Goal: Communication & Community: Answer question/provide support

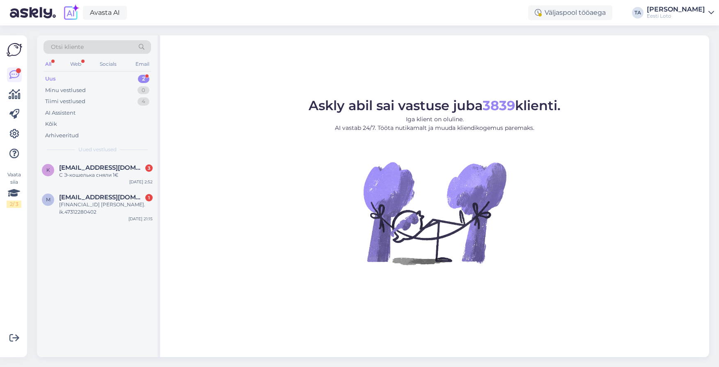
click at [67, 79] on div "Uus 2" at bounding box center [98, 78] width 108 height 11
click at [86, 168] on span "[EMAIL_ADDRESS][DOMAIN_NAME]" at bounding box center [101, 167] width 85 height 7
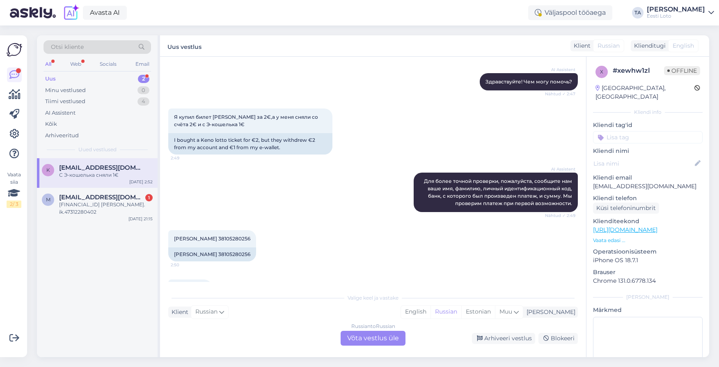
scroll to position [83, 0]
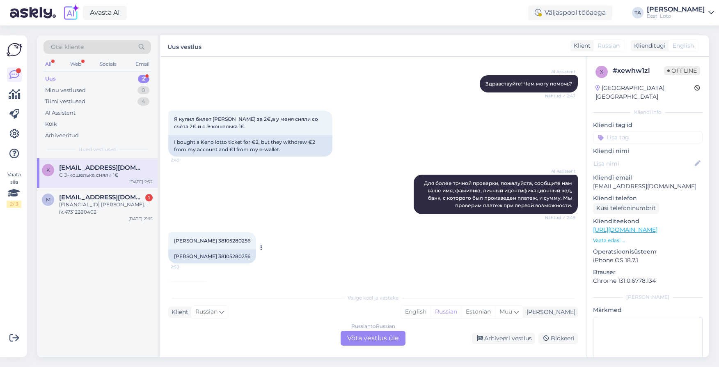
click at [250, 241] on span "[PERSON_NAME] 38105280256" at bounding box center [212, 240] width 76 height 6
copy span "38105280256"
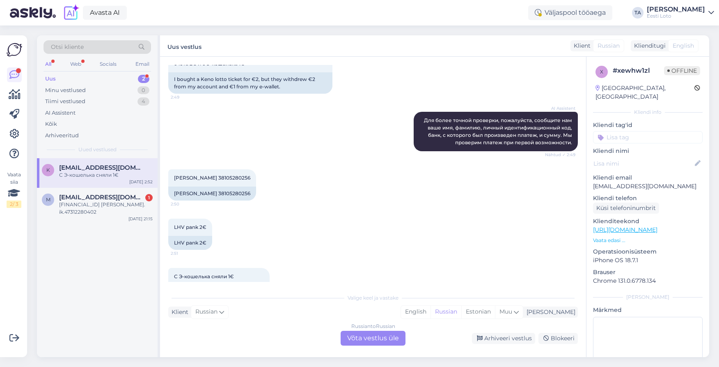
scroll to position [172, 0]
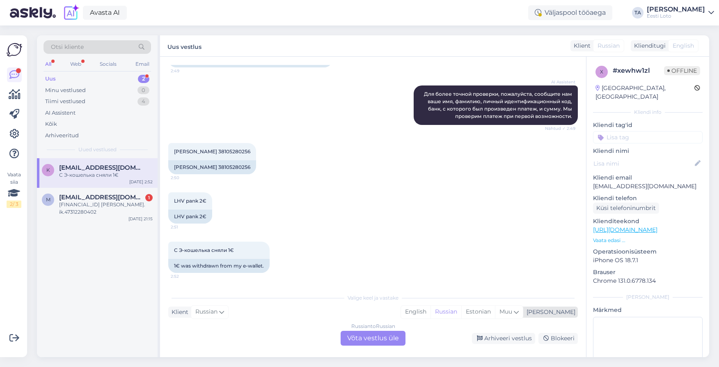
click at [565, 310] on div "[PERSON_NAME]" at bounding box center [550, 312] width 52 height 9
type input "est"
click at [504, 291] on link "Estonian" at bounding box center [489, 290] width 90 height 13
click at [393, 338] on div "Russian to Estonian Võta vestlus üle" at bounding box center [373, 338] width 65 height 15
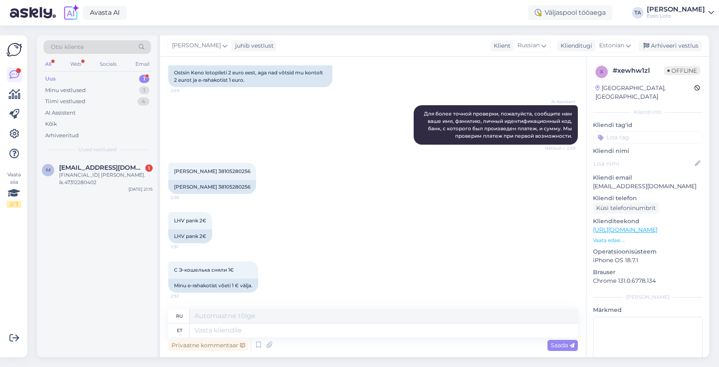
scroll to position [152, 0]
click at [245, 333] on textarea at bounding box center [384, 330] width 388 height 14
type textarea "Tere."
type textarea "Привет."
type textarea "Tere. Näeme, e"
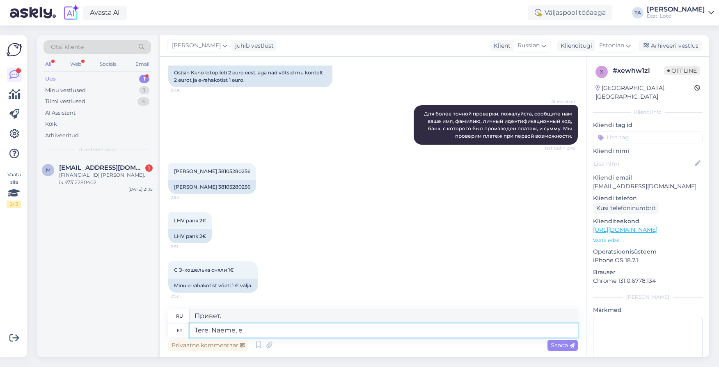
type textarea "Привет. До встречи."
type textarea "Tere. Näeme, et"
type textarea "Привет. Мы видим это."
type textarea "Tere. Näeme, et [GEOGRAPHIC_DATA]"
type textarea "Привет. Мы видим, что ты"
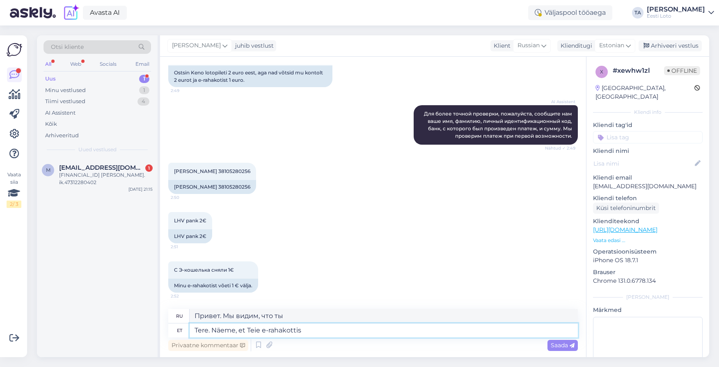
type textarea "Tere. Näeme, et Teie e-rahakottis"
type textarea "Здравствуйте. Мы видим, что ваш электронный кошелёк"
type textarea "Tere. Näeme, et Teie e-rahakottis jääk o"
type textarea "Здравствуйте. Мы видим, что баланс вашего электронного кошелька составляет"
type textarea "Tere. Näeme, et Teie e-rahakottis jääk oli 2"
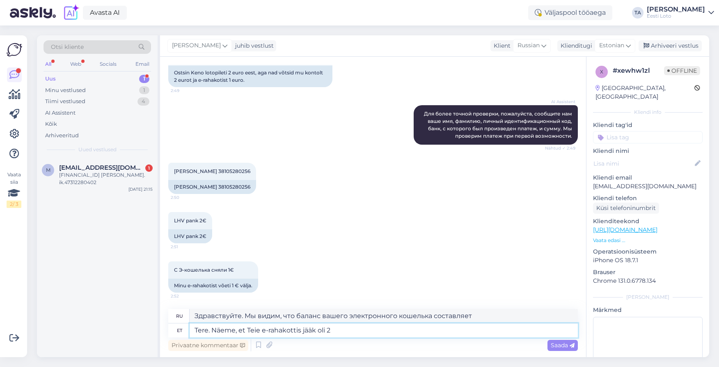
type textarea "Здравствуйте. Мы видим, что баланс вашего электронного кошелька составил"
type textarea "Tere. Näeme, et Teie e-rahakottis jääk oli 2.80"
type textarea "Здравствуйте. Мы видим, что баланс вашего электронного кошелька составил 2.80"
click at [302, 332] on textarea "Tere. Näeme, et Teie e-rahakottis jääk oli 2.80 €" at bounding box center [384, 330] width 388 height 14
click at [351, 333] on textarea "Tere. Näeme, et Teie e-rahakotti jääk oli 2.80 €" at bounding box center [384, 330] width 388 height 14
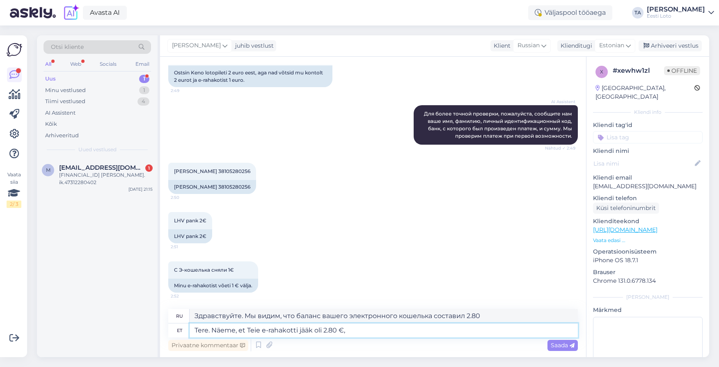
type textarea "Tere. Näeme, et Teie e-rahakotti jääk oli 2.80 €,"
type textarea "Здравствуйте. Мы видим, что баланс вашего электронного кошелька составил 2.80 е…"
type textarea "Tere. Näeme, et [PERSON_NAME] e-rahakotti jääk oli 2.80 €, olete"
type textarea "Здравствуйте. Мы видим, что баланс вашего электронного кошелька составил 2.80 е…"
type textarea "Tere. Näeme, et [PERSON_NAME] e-rahakotti jääk oli 2.80 €, olete ostnud"
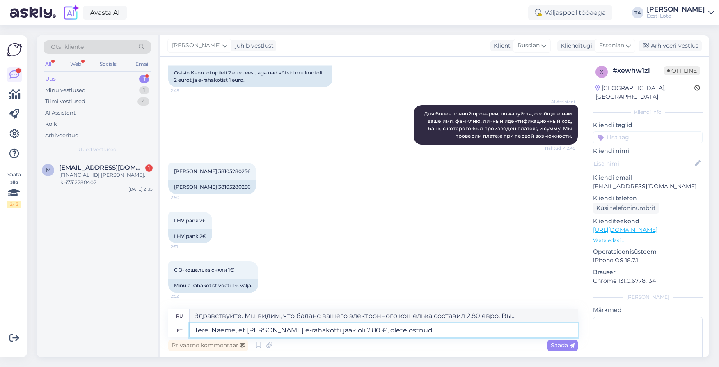
type textarea "Здравствуйте. Мы видим, что баланс вашего электронного кошелька составил 2.80 е…"
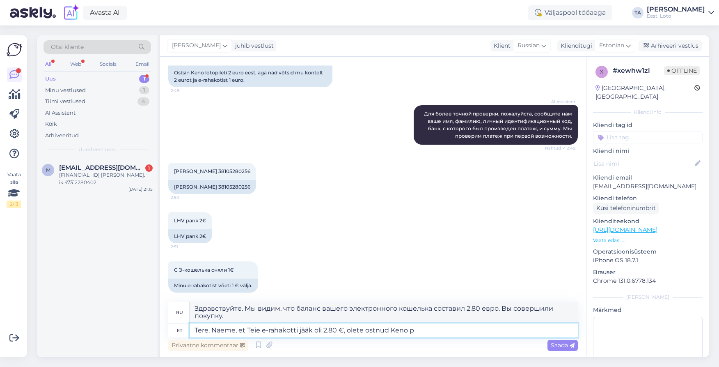
type textarea "Tere. Näeme, et Teie e-rahakotti jääk oli 2.80 €, olete ostnud Keno pi"
type textarea "Здравствуйте. Мы видим, что баланс вашего электронного кошелька составил 2.80 е…"
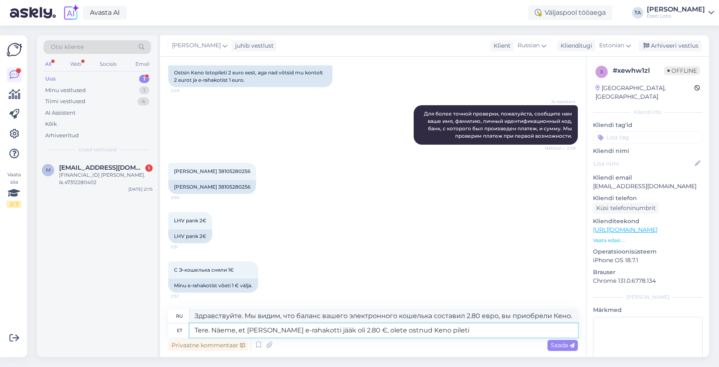
type textarea "Tere. Näeme, et [PERSON_NAME] e-rahakotti jääk oli 2.80 €, olete ostnud Keno pi…"
type textarea "Здравствуйте. Мы видим, что баланс вашего электронного кошелька составил 2.80 е…"
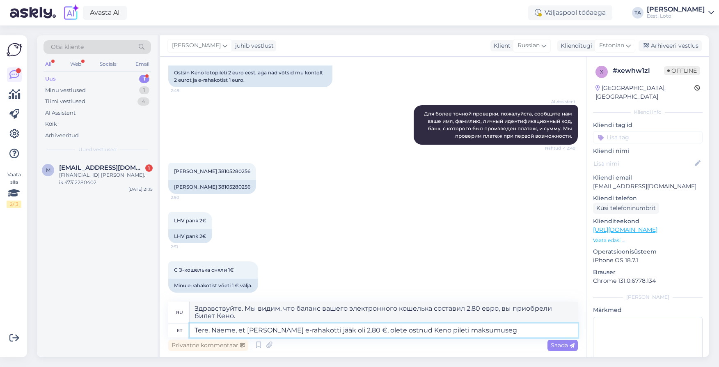
type textarea "Tere. Näeme, et [PERSON_NAME] e-rahakotti jääk oli 2.80 €, olete ostnud Keno pi…"
type textarea "Здравствуйте. Мы видим, что баланс вашего электронного кошелька составил 2.80 е…"
type textarea "Tere. Näeme, et Teie e-rahakotti jääk oli 2.80 €, olete ostnud Keno pileti maks…"
type textarea "Здравствуйте. Мы видим, что баланс вашего электронного кошелька составил 2.80 е…"
type textarea "Tere. Näeme, et Teie e-rahakotti jääk oli 2.80 €, olete ostnud Keno pileti maks…"
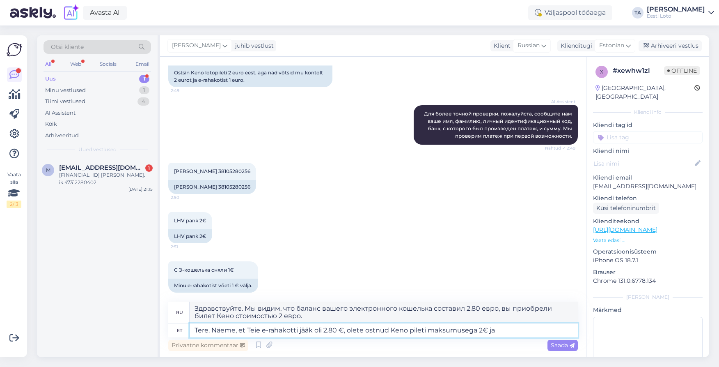
type textarea "Здравствуйте. Мы видим, что баланс вашего электронного кошелька составил 2.80 е…"
type textarea "Tere. Näeme, et [PERSON_NAME] e-rahakotti jääk oli 2.80 €, olete ostnud Keno pi…"
type textarea "Здравствуйте. Мы видим, что баланс вашего электронного кошелька составил 2.80 е…"
type textarea "Tere. Näeme, et [PERSON_NAME] e-rahakotti jääk oli 2.80 €, olete ostnud Keno pi…"
type textarea "Здравствуйте. Мы видим, что баланс вашего электронного кошелька составляет 2.80…"
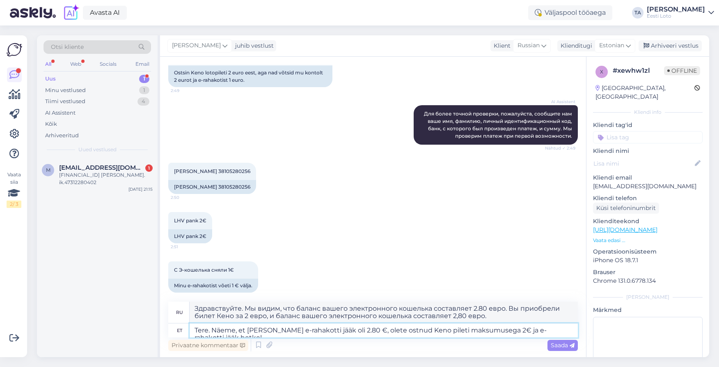
type textarea "Tere. Näeme, et [PERSON_NAME] e-rahakotti jääk oli 2.80 €, olete ostnud Keno pi…"
type textarea "Здравствуйте. Мы видим, что баланс вашего электронного кошелька составил 2.80 е…"
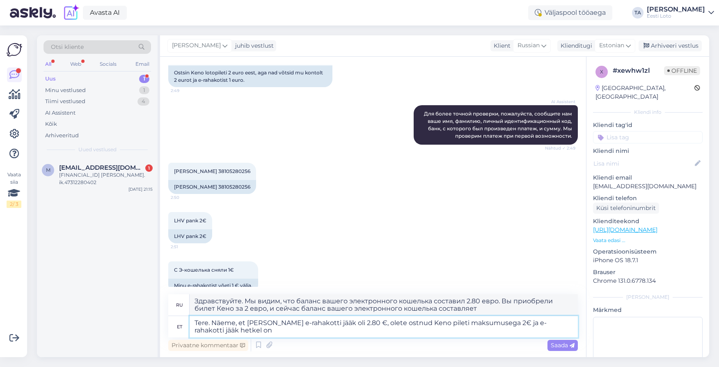
type textarea "Tere. Näeme, et [PERSON_NAME] e-rahakotti jääk oli 2.80 €, olete ostnud Keno pi…"
type textarea "Здравствуйте. Мы видим, что баланс вашего электронного кошелька составляет 2.80…"
type textarea "Tere. Näeme, et [PERSON_NAME] e-rahakotti jääk oli 2.80 €, olete ostnud Keno pi…"
type textarea "Здравствуйте. Мы видим, что баланс вашего электронного кошелька составляет 2.80…"
type textarea "Tere. Näeme, et Teie e-rahakotti jääk oli 2.80 €, olete ostnud Keno pileti maks…"
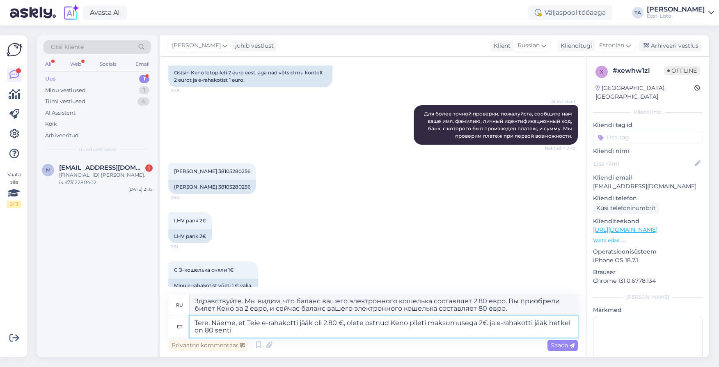
type textarea "Здравствуйте. Мы видим, что баланс вашего электронного кошелька составляет 2.80…"
paste textarea "Kõiki e-rahakoti tehinguid (võidumaksed, piletiostud, sissemaksed, väljamaksed)…"
type textarea "Tere. Näeme, et Teie e-rahakotti jääk oli 2.80 €, olete ostnud Keno pileti maks…"
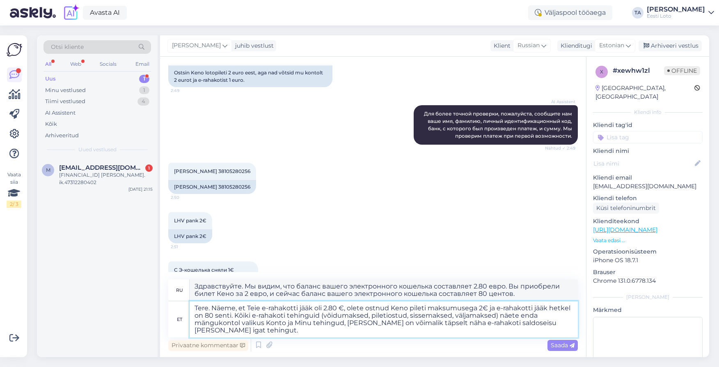
type textarea "Здравствуйте. Мы видим, что баланс вашего электронного кошелька составлял 2.80 …"
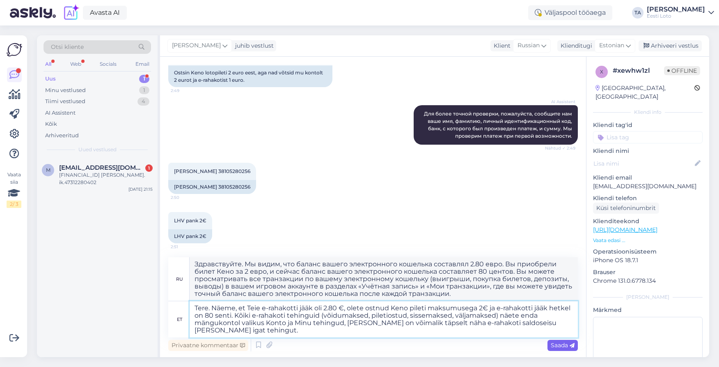
type textarea "Tere. Näeme, et Teie e-rahakotti jääk oli 2.80 €, olete ostnud Keno pileti maks…"
click at [559, 347] on span "Saada" at bounding box center [563, 344] width 24 height 7
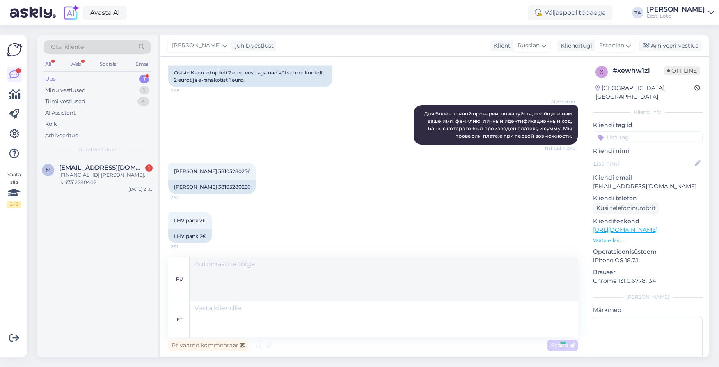
scroll to position [305, 0]
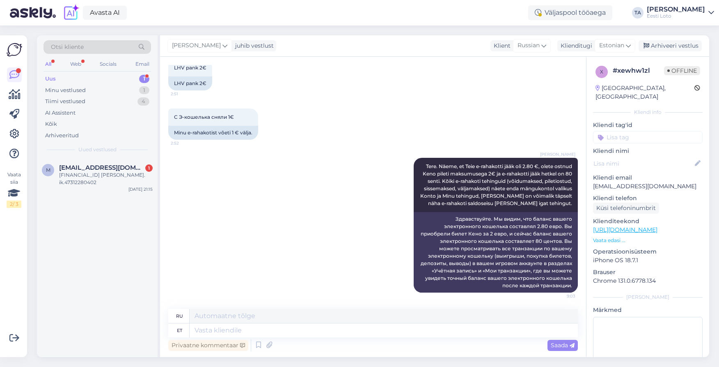
click at [649, 131] on input at bounding box center [648, 137] width 110 height 12
type input "e-ra"
click at [652, 157] on span "E-rahakott" at bounding box center [648, 159] width 27 height 5
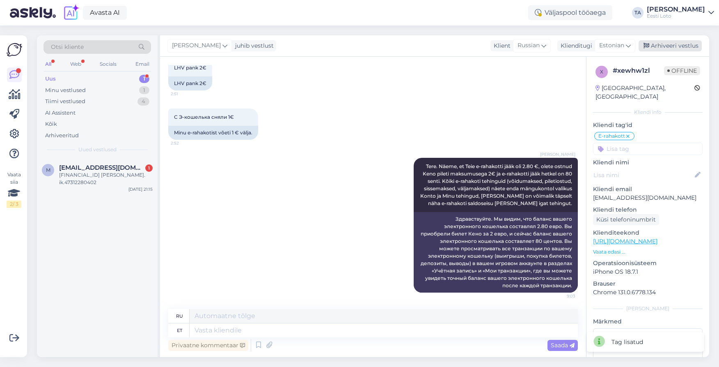
click at [660, 44] on div "Arhiveeri vestlus" at bounding box center [670, 45] width 63 height 11
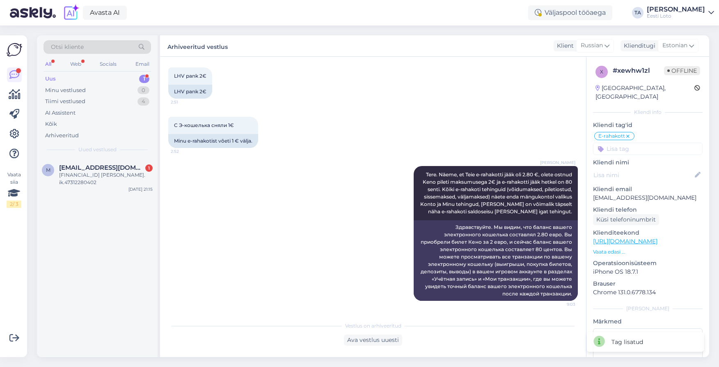
scroll to position [296, 0]
click at [86, 170] on span "[EMAIL_ADDRESS][DOMAIN_NAME]" at bounding box center [101, 167] width 85 height 7
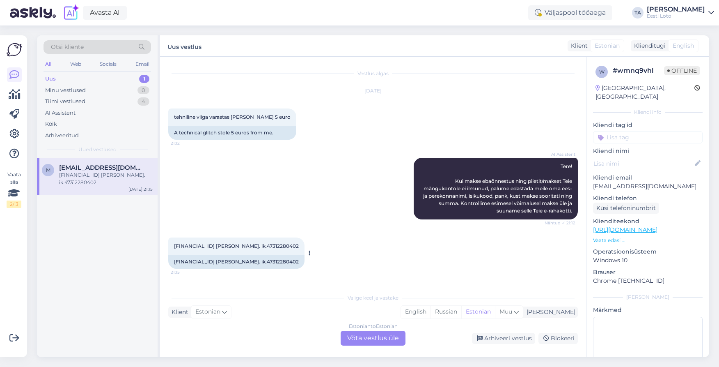
click at [293, 248] on span "[FINANCIAL_ID] [PERSON_NAME]. ik.47312280402" at bounding box center [236, 246] width 125 height 6
copy span "47312280402"
click at [382, 335] on div "Estonian to Estonian Võta vestlus üle" at bounding box center [373, 338] width 65 height 15
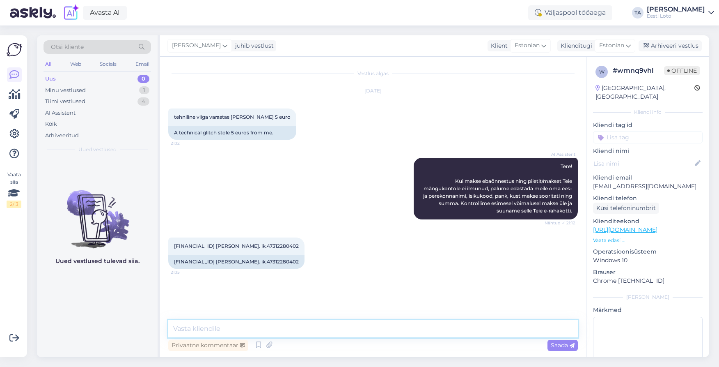
click at [242, 329] on textarea at bounding box center [373, 328] width 410 height 17
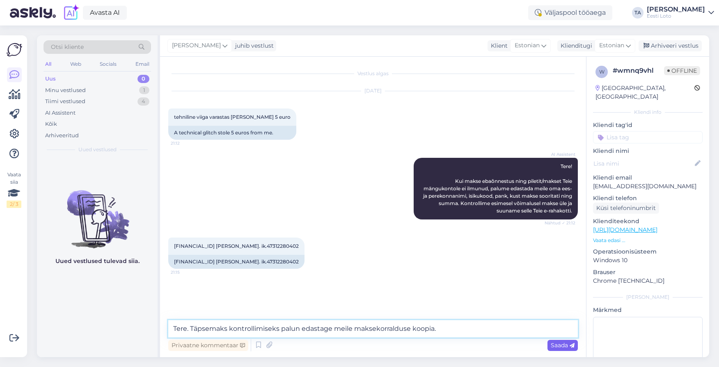
type textarea "Tere. Täpsemaks kontrollimiseks palun edastage meile maksekorralduse koopia."
click at [560, 347] on span "Saada" at bounding box center [563, 344] width 24 height 7
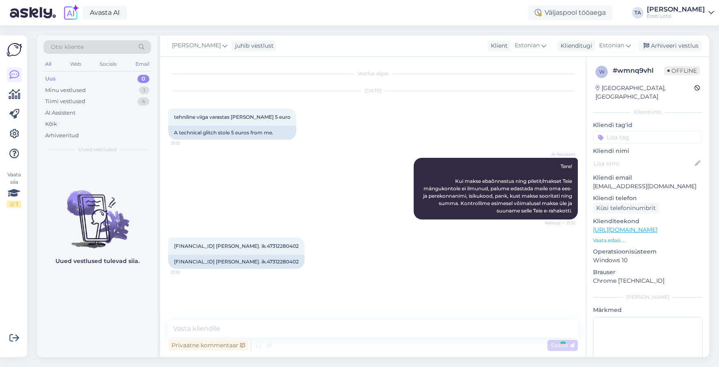
scroll to position [25, 0]
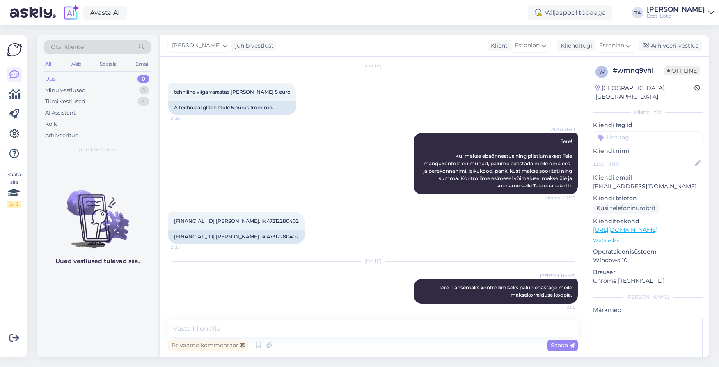
click at [611, 131] on input at bounding box center [648, 137] width 110 height 12
type input "e-ra"
click at [652, 157] on span "E-rahakott" at bounding box center [648, 159] width 27 height 5
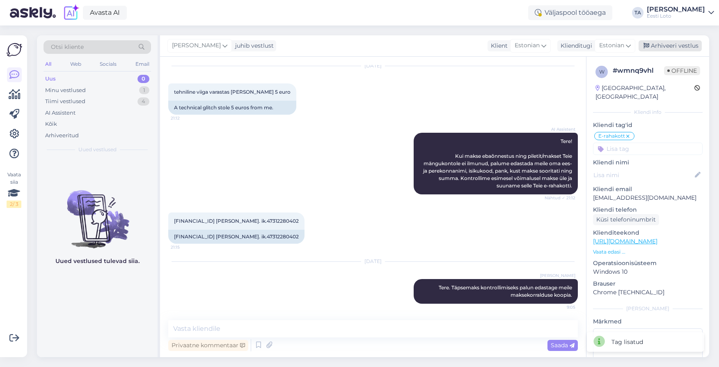
click at [681, 49] on div "Arhiveeri vestlus" at bounding box center [670, 45] width 63 height 11
